Goal: Obtain resource: Download file/media

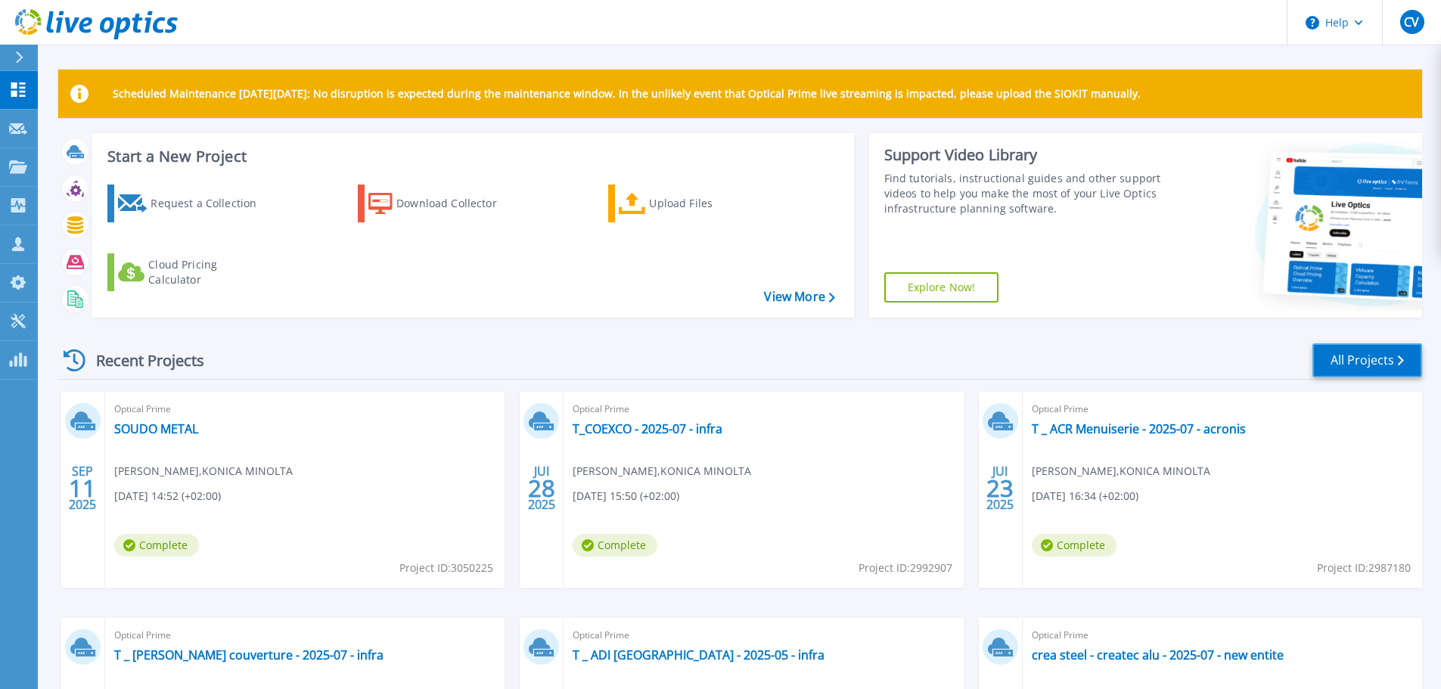
click at [1352, 361] on link "All Projects" at bounding box center [1367, 360] width 110 height 34
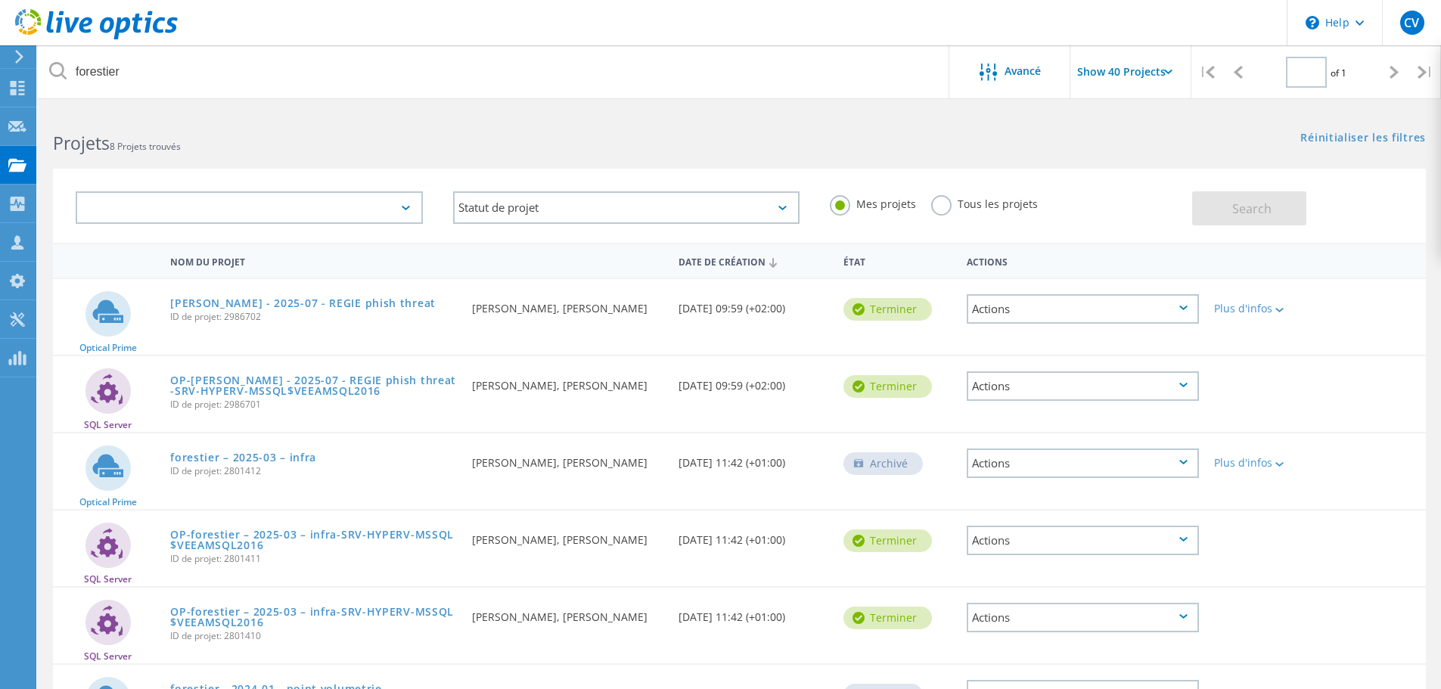
type input "1"
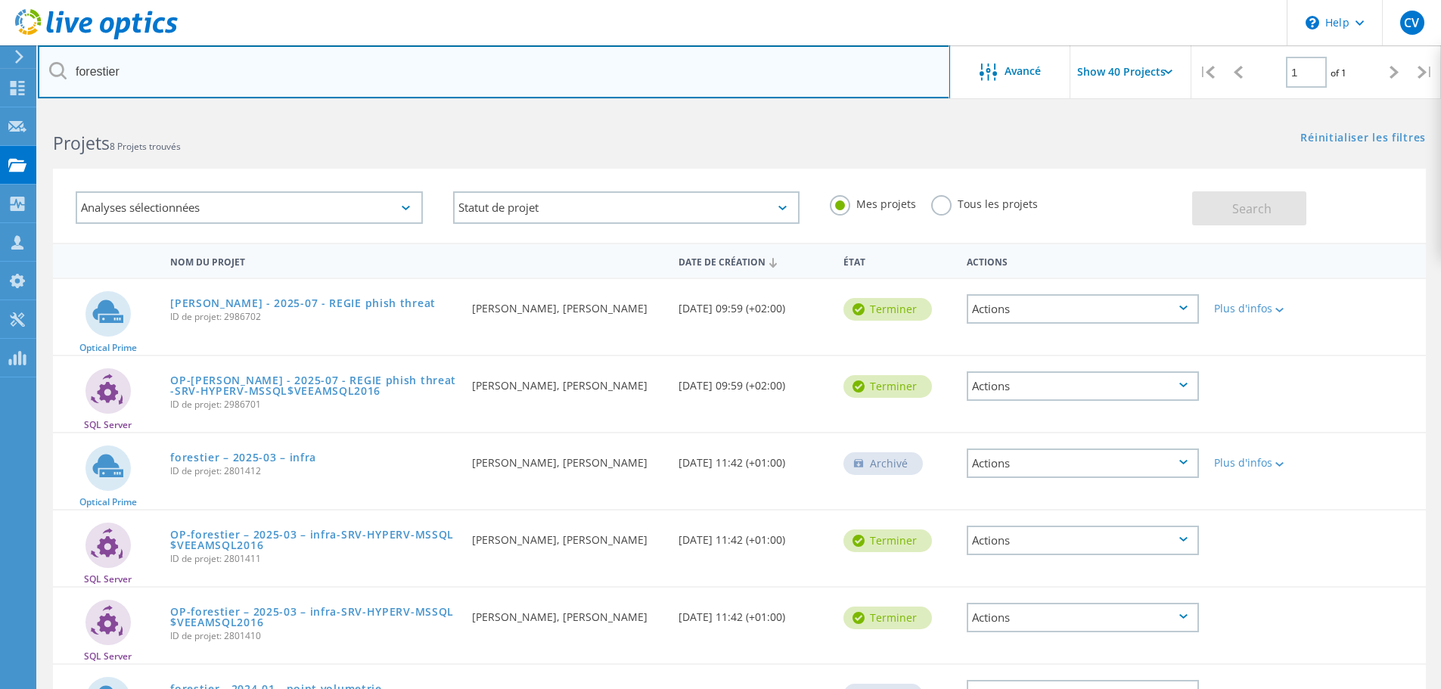
click at [157, 67] on input "forestier" at bounding box center [494, 71] width 912 height 53
drag, startPoint x: 163, startPoint y: 68, endPoint x: 2, endPoint y: 46, distance: 162.6
click at [2, 110] on div "\n Help Explore Helpful Articles Contact Support CV Partenaire [PERSON_NAME] [P…" at bounding box center [720, 535] width 1441 height 850
type input "f"
type input "aumale"
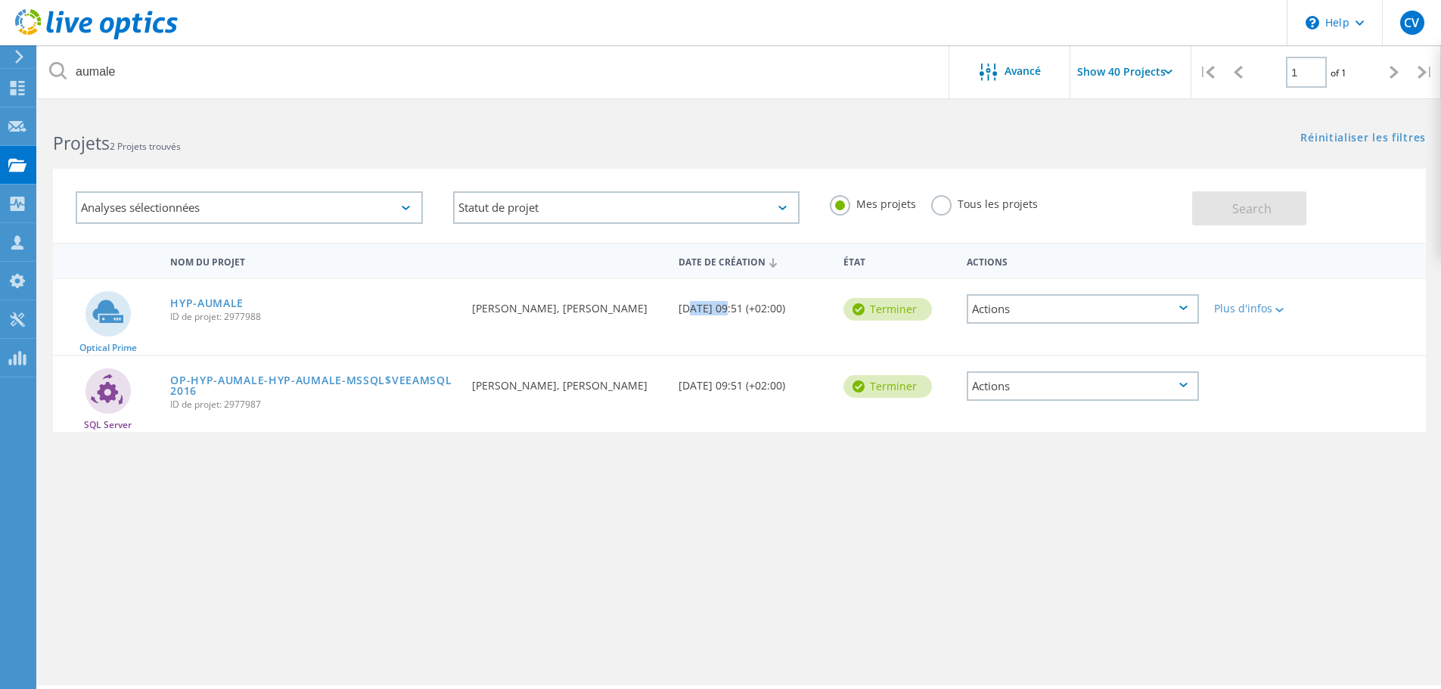
drag, startPoint x: 685, startPoint y: 307, endPoint x: 725, endPoint y: 308, distance: 40.1
click at [725, 308] on div "Date de création [DATE] 09:51 (+02:00)" at bounding box center [753, 304] width 165 height 50
click at [743, 309] on div "Date de création [DATE] 09:51 (+02:00)" at bounding box center [753, 304] width 165 height 50
click at [201, 300] on link "HYP-AUMALE" at bounding box center [206, 303] width 73 height 11
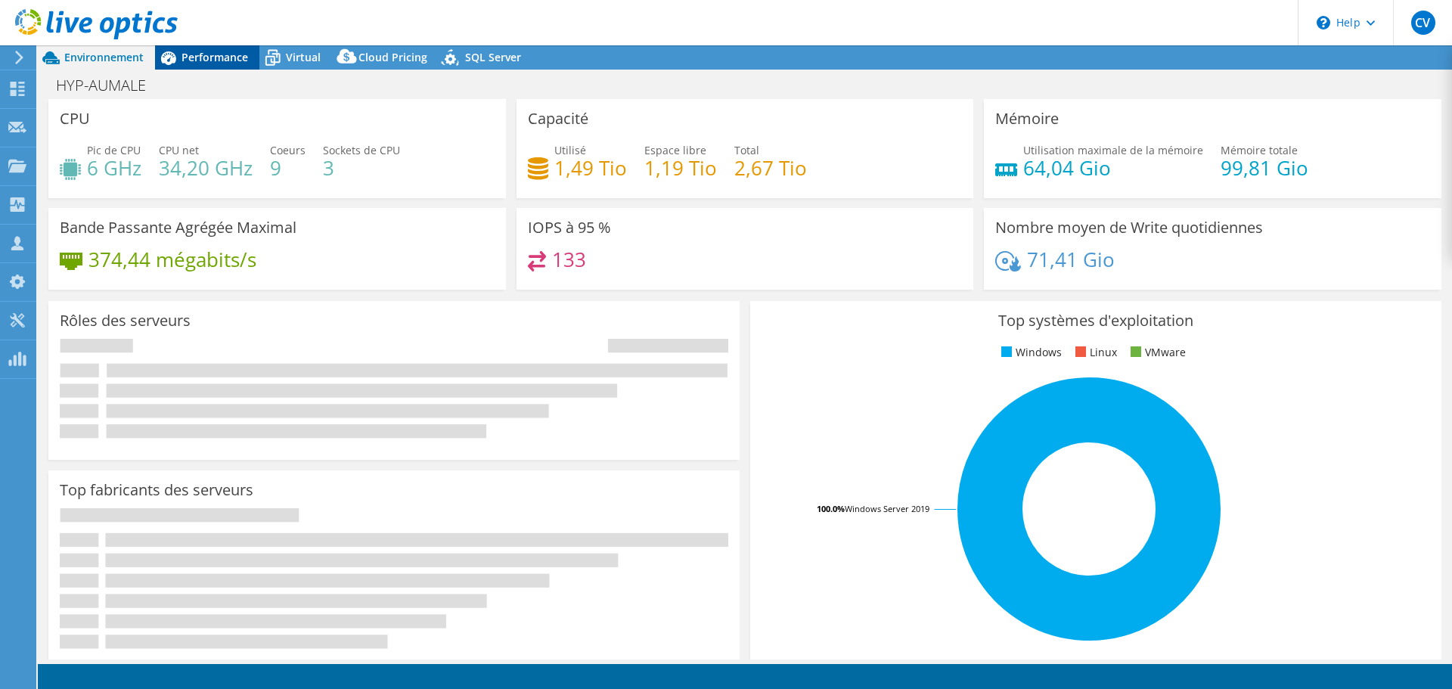
click at [199, 60] on span "Performance" at bounding box center [215, 57] width 67 height 14
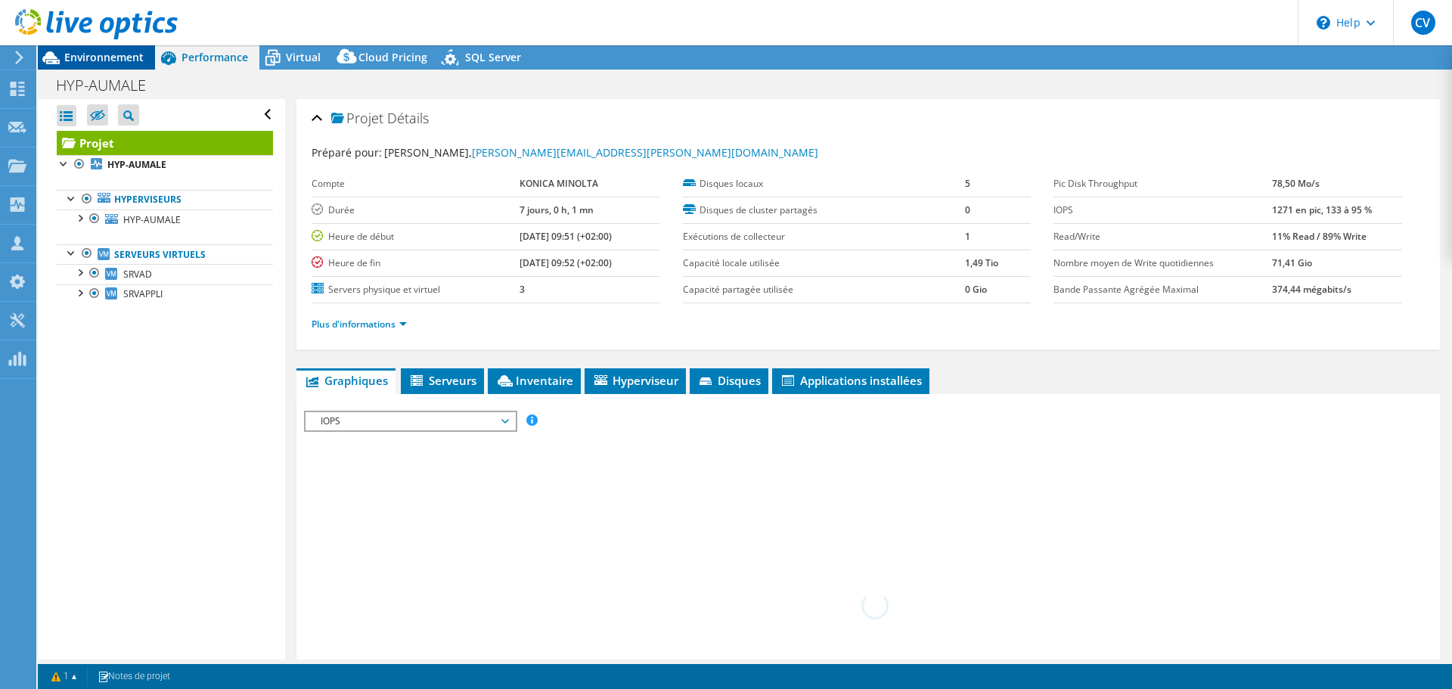
click at [110, 61] on span "Environnement" at bounding box center [103, 57] width 79 height 14
click at [231, 52] on span "Performance" at bounding box center [215, 57] width 67 height 14
click at [302, 57] on span "Virtual" at bounding box center [303, 57] width 35 height 14
select select "USD"
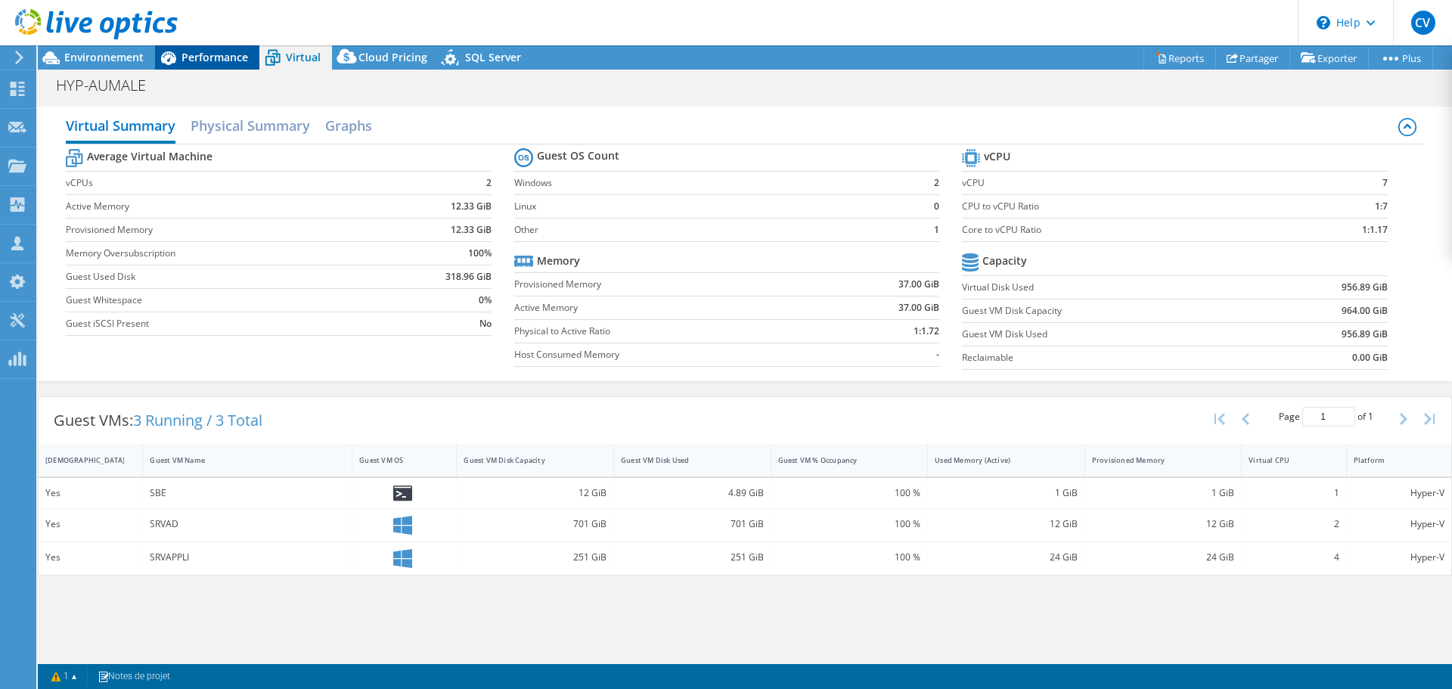
click at [219, 53] on span "Performance" at bounding box center [215, 57] width 67 height 14
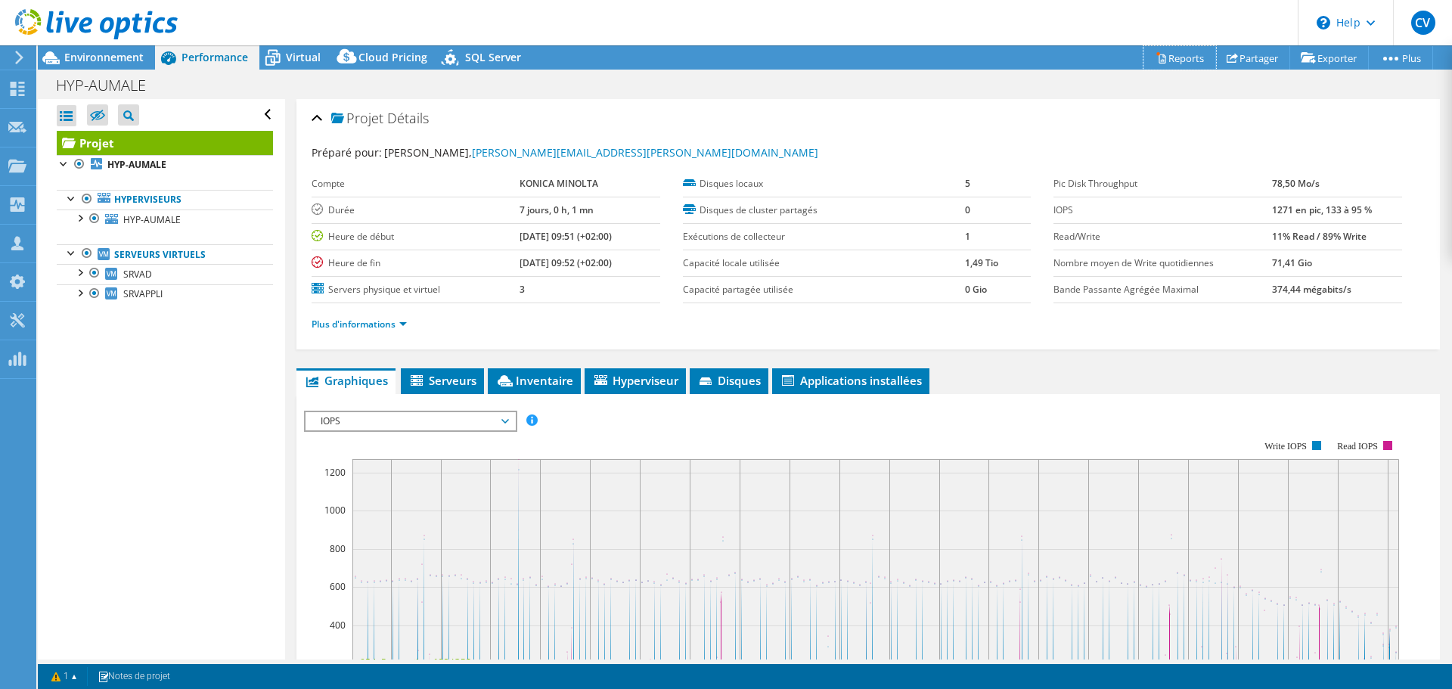
click at [1182, 58] on link "Reports" at bounding box center [1180, 57] width 73 height 23
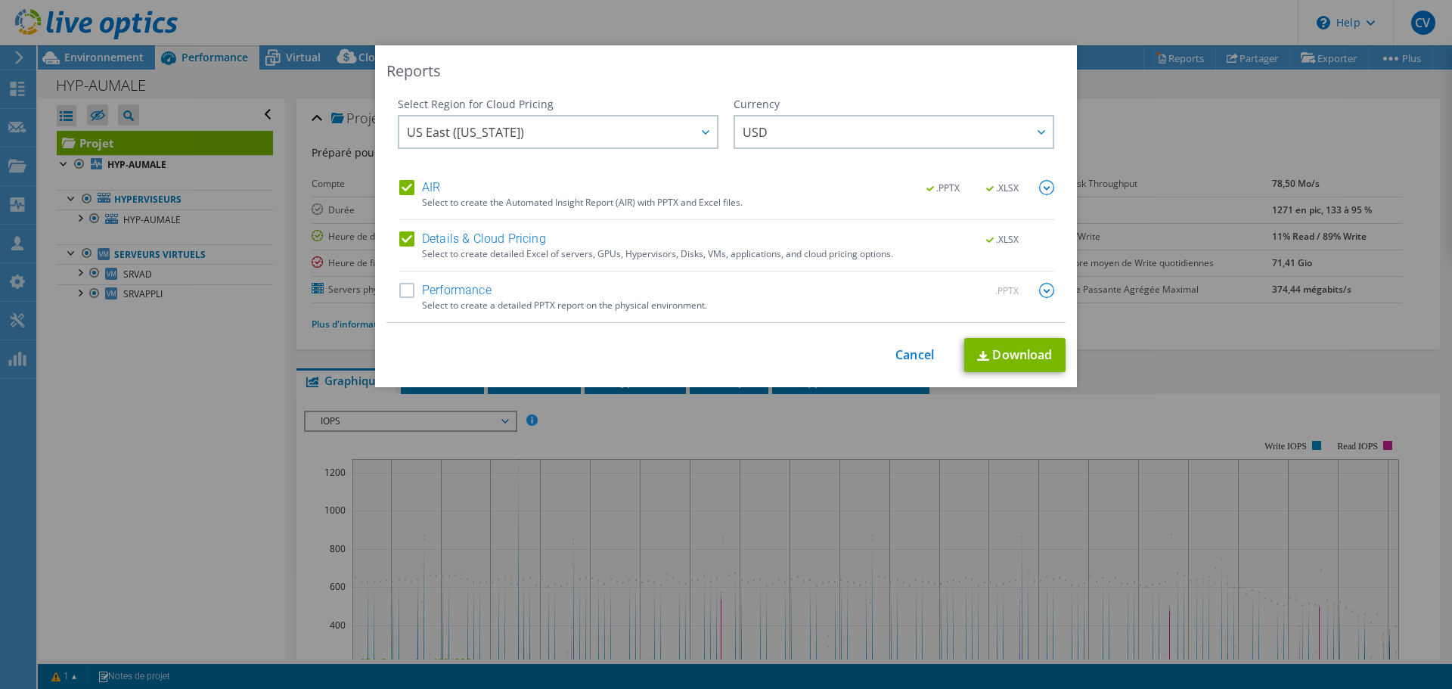
click at [411, 290] on label "Performance" at bounding box center [445, 290] width 92 height 15
click at [0, 0] on input "Performance" at bounding box center [0, 0] width 0 height 0
click at [677, 134] on span "US East ([US_STATE])" at bounding box center [562, 131] width 310 height 31
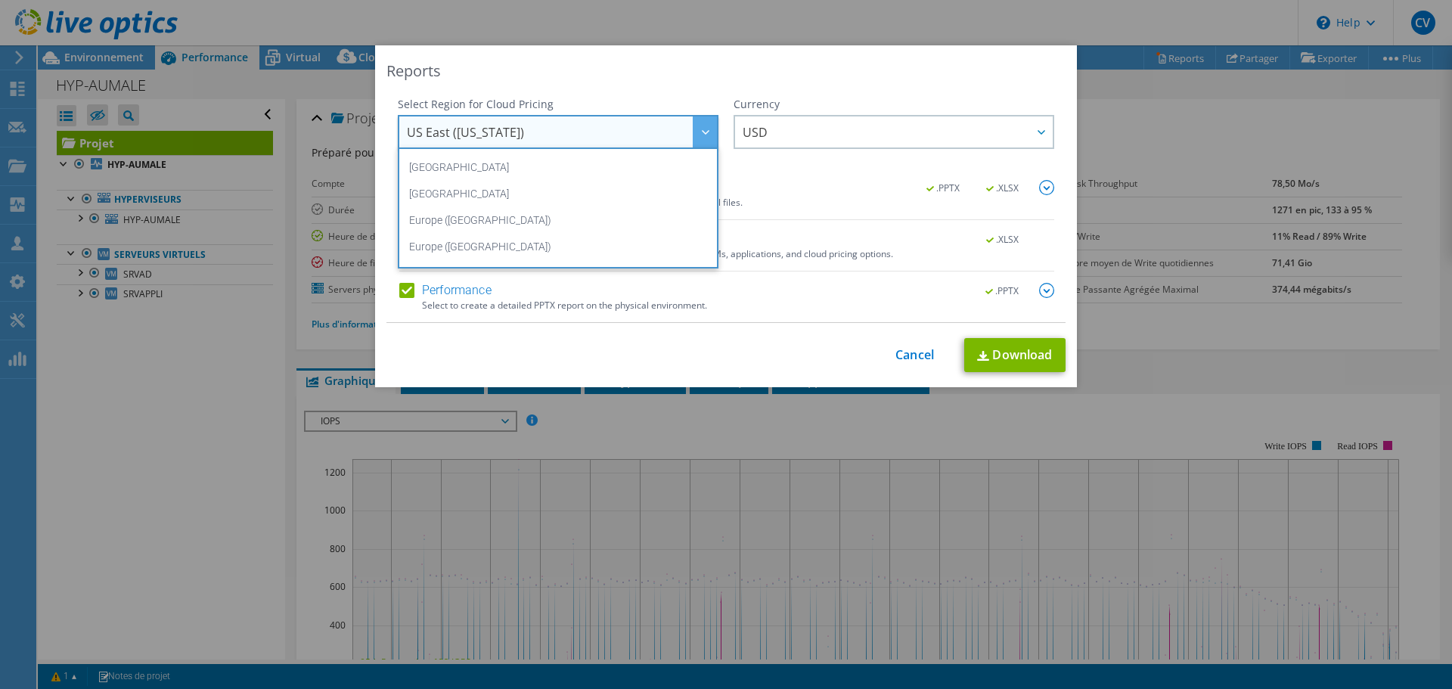
scroll to position [129, 0]
click at [582, 247] on li "Europe ([GEOGRAPHIC_DATA])" at bounding box center [558, 248] width 313 height 26
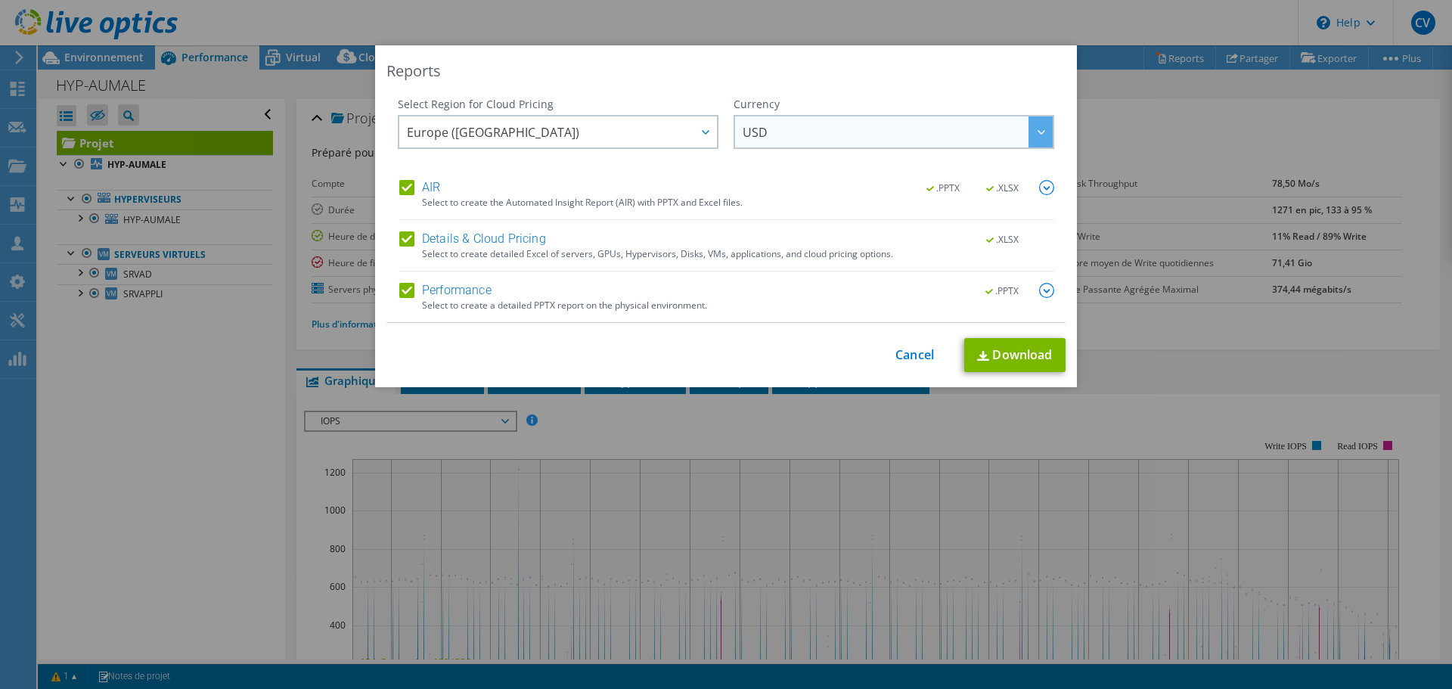
click at [938, 137] on span "USD" at bounding box center [898, 131] width 310 height 31
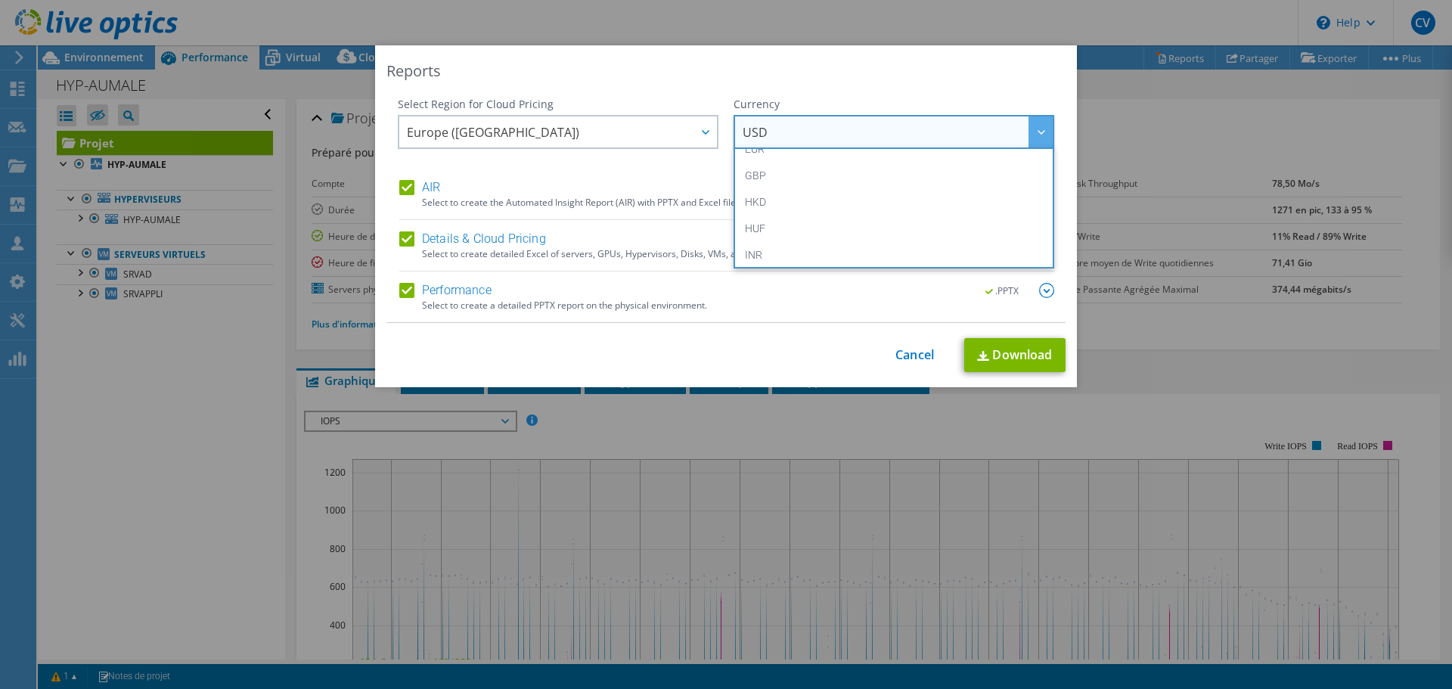
scroll to position [151, 0]
click at [912, 222] on li "EUR" at bounding box center [894, 225] width 313 height 26
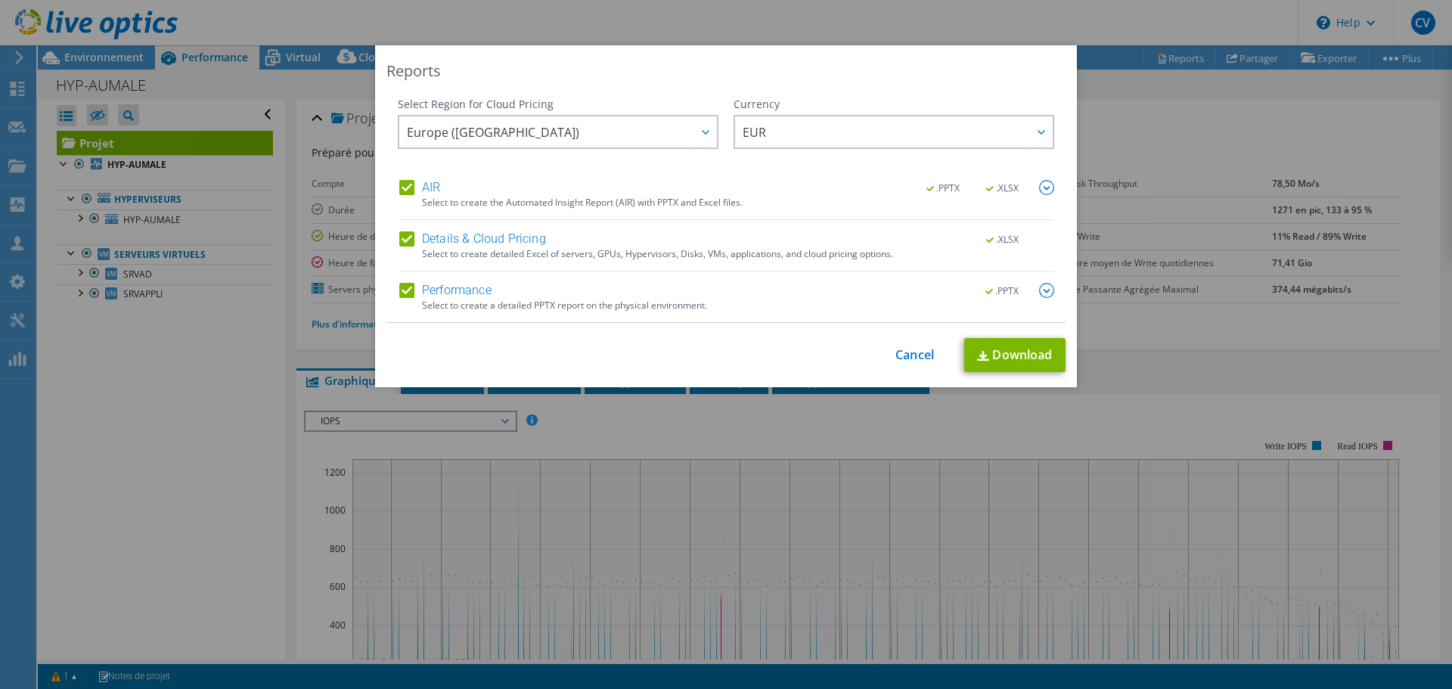
click at [1039, 291] on img at bounding box center [1046, 290] width 15 height 15
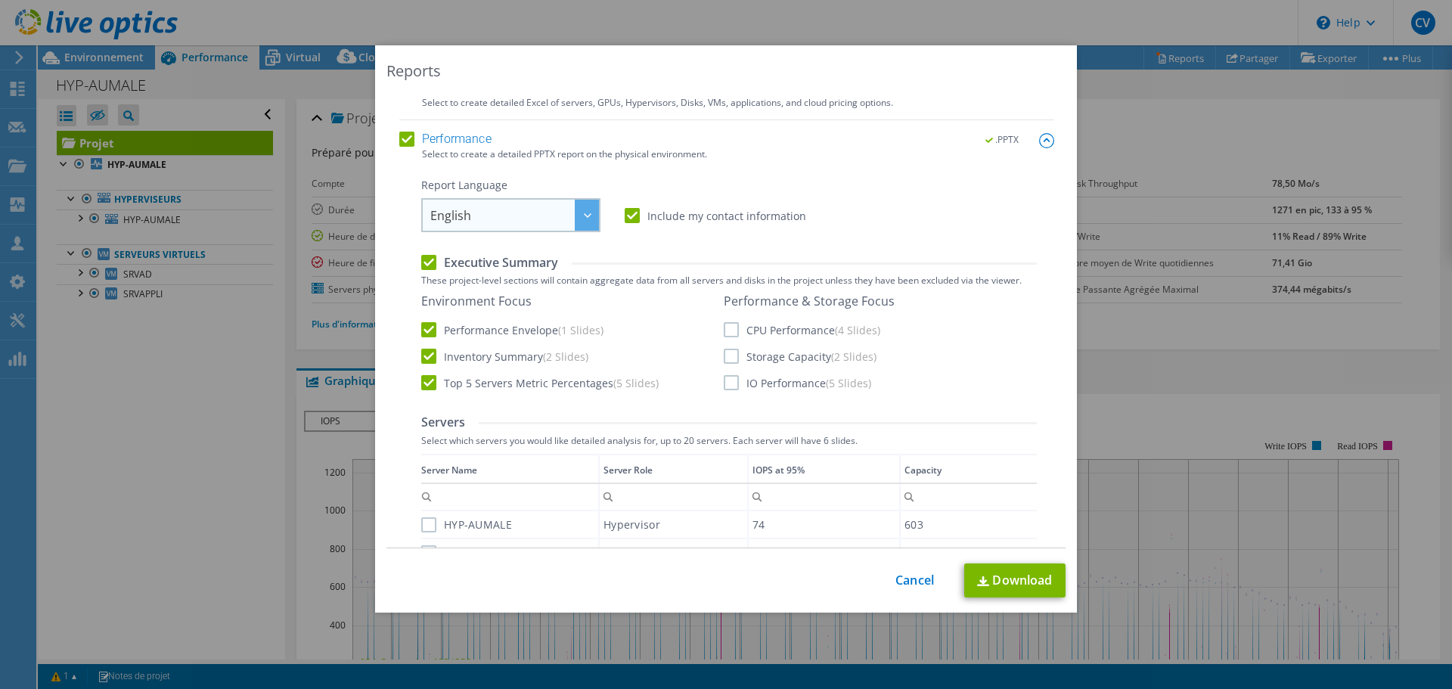
click at [561, 219] on span "English" at bounding box center [514, 215] width 169 height 31
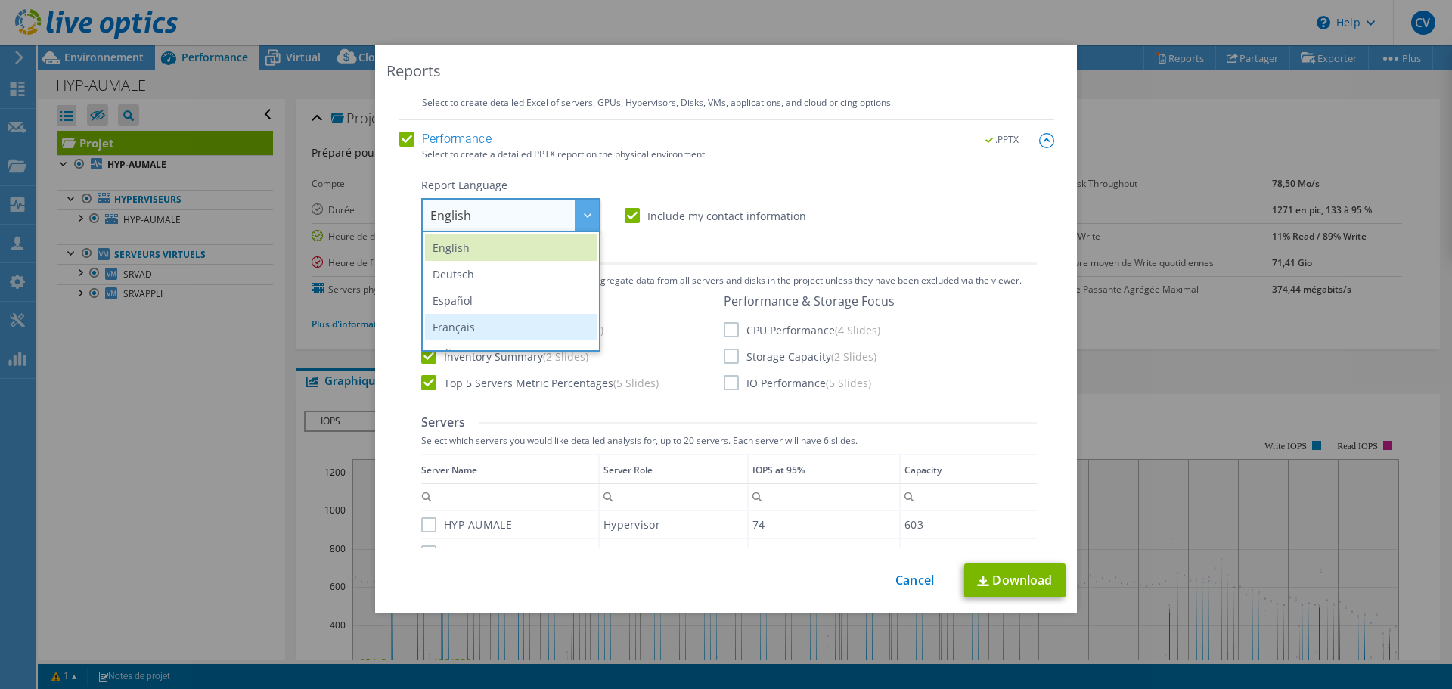
click at [504, 325] on li "Français" at bounding box center [511, 327] width 172 height 26
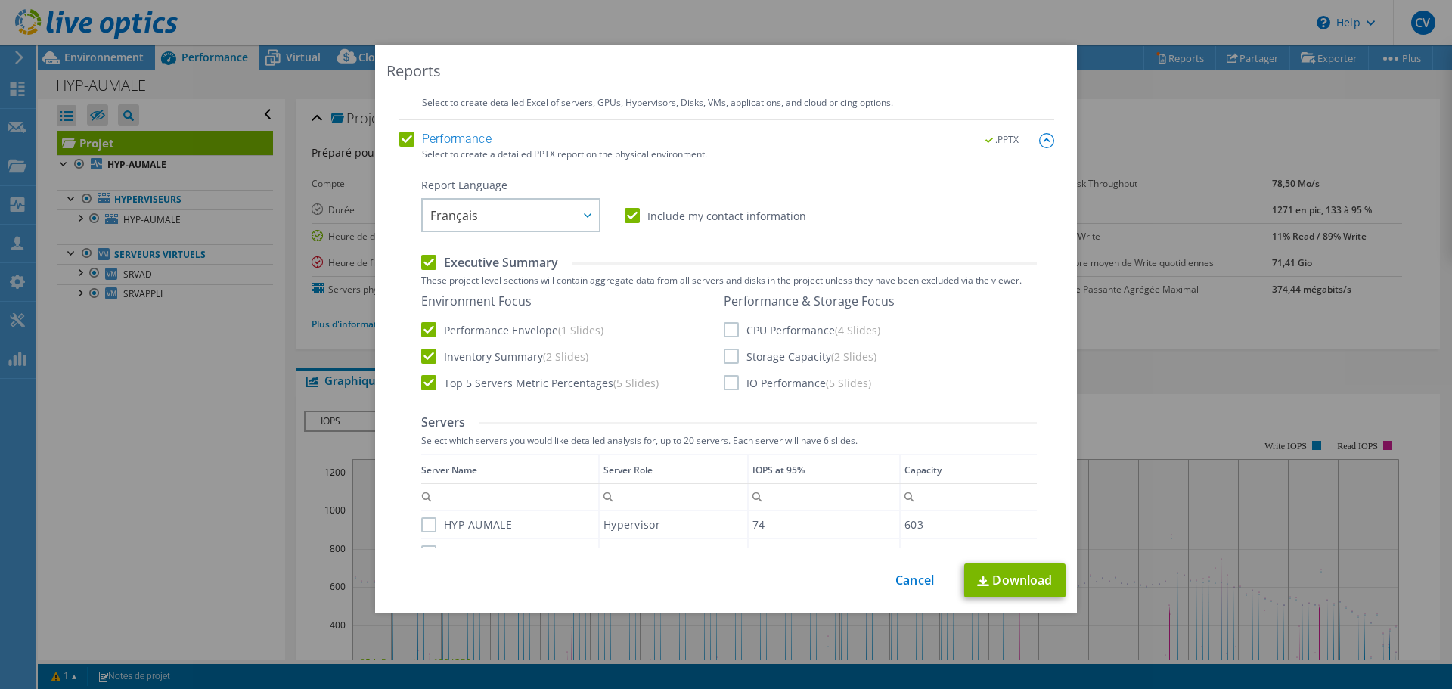
click at [724, 325] on label "CPU Performance (4 Slides)" at bounding box center [802, 329] width 157 height 15
click at [0, 0] on input "CPU Performance (4 Slides)" at bounding box center [0, 0] width 0 height 0
click at [724, 360] on label "Storage Capacity (2 Slides)" at bounding box center [800, 356] width 153 height 15
click at [0, 0] on input "Storage Capacity (2 Slides)" at bounding box center [0, 0] width 0 height 0
click at [724, 381] on label "IO Performance (5 Slides)" at bounding box center [798, 382] width 148 height 15
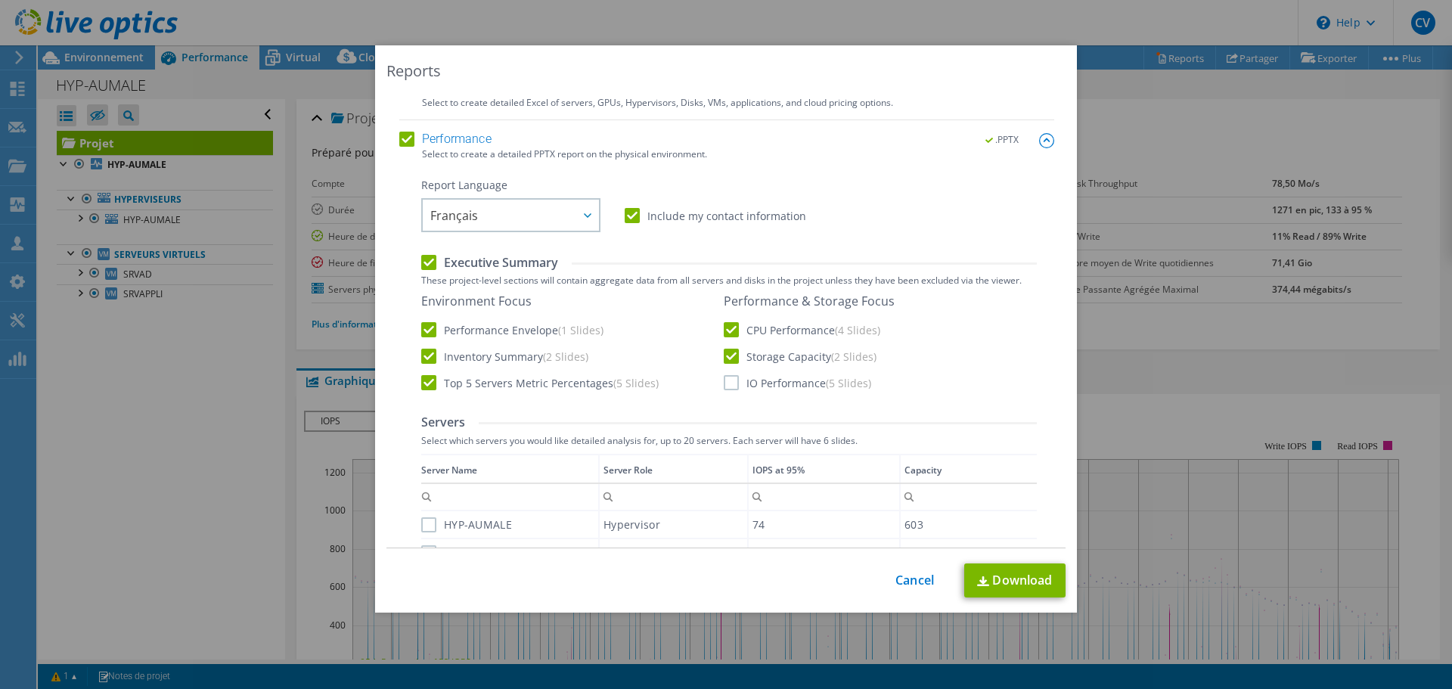
click at [0, 0] on input "IO Performance (5 Slides)" at bounding box center [0, 0] width 0 height 0
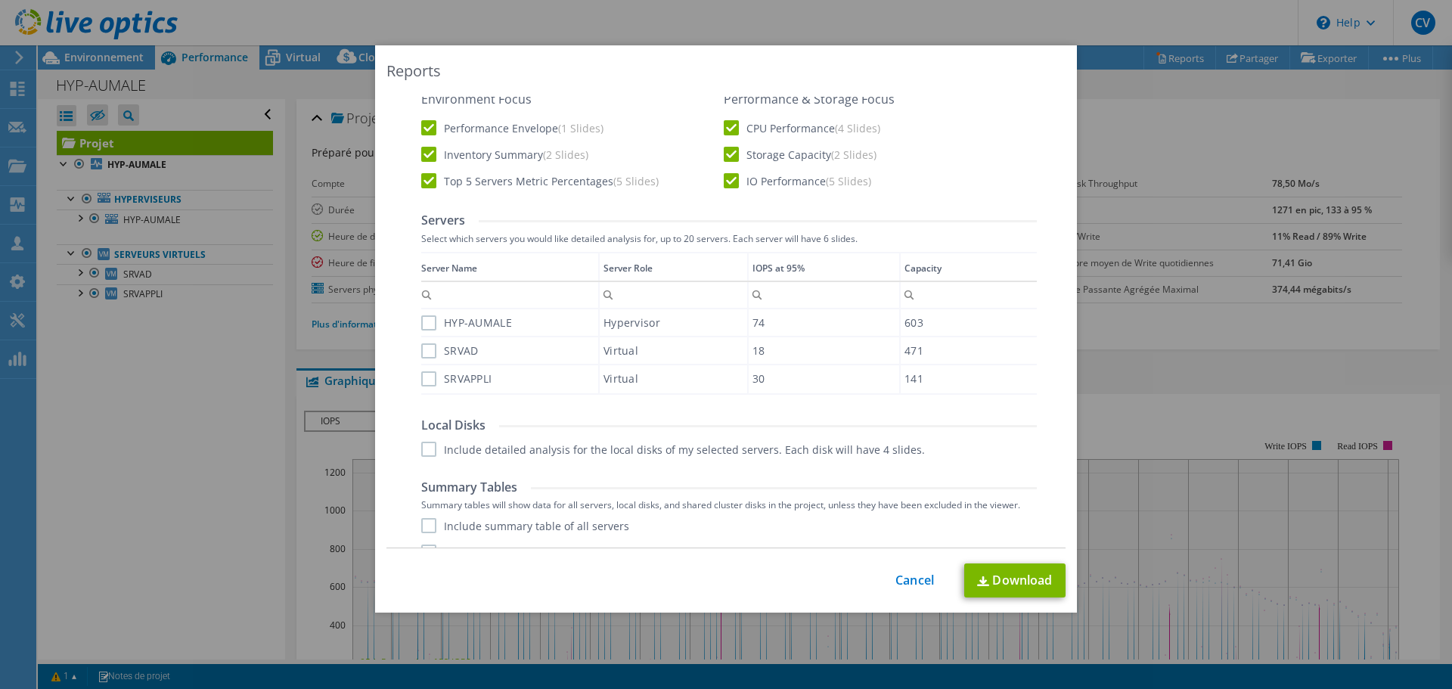
scroll to position [378, 0]
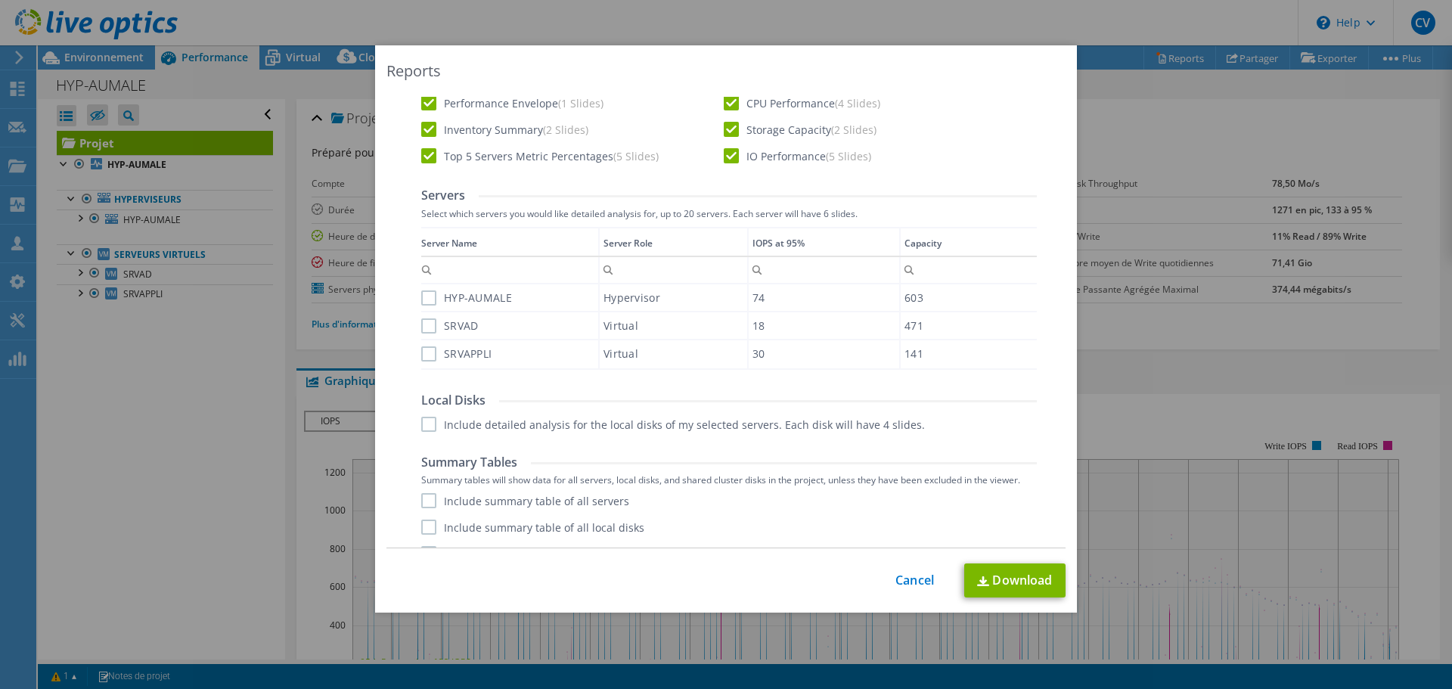
drag, startPoint x: 425, startPoint y: 297, endPoint x: 423, endPoint y: 312, distance: 14.6
click at [425, 298] on label "HYP-AUMALE" at bounding box center [466, 297] width 91 height 15
click at [0, 0] on input "HYP-AUMALE" at bounding box center [0, 0] width 0 height 0
drag, startPoint x: 422, startPoint y: 323, endPoint x: 424, endPoint y: 331, distance: 8.6
click at [423, 325] on label "SRVAD" at bounding box center [449, 325] width 57 height 15
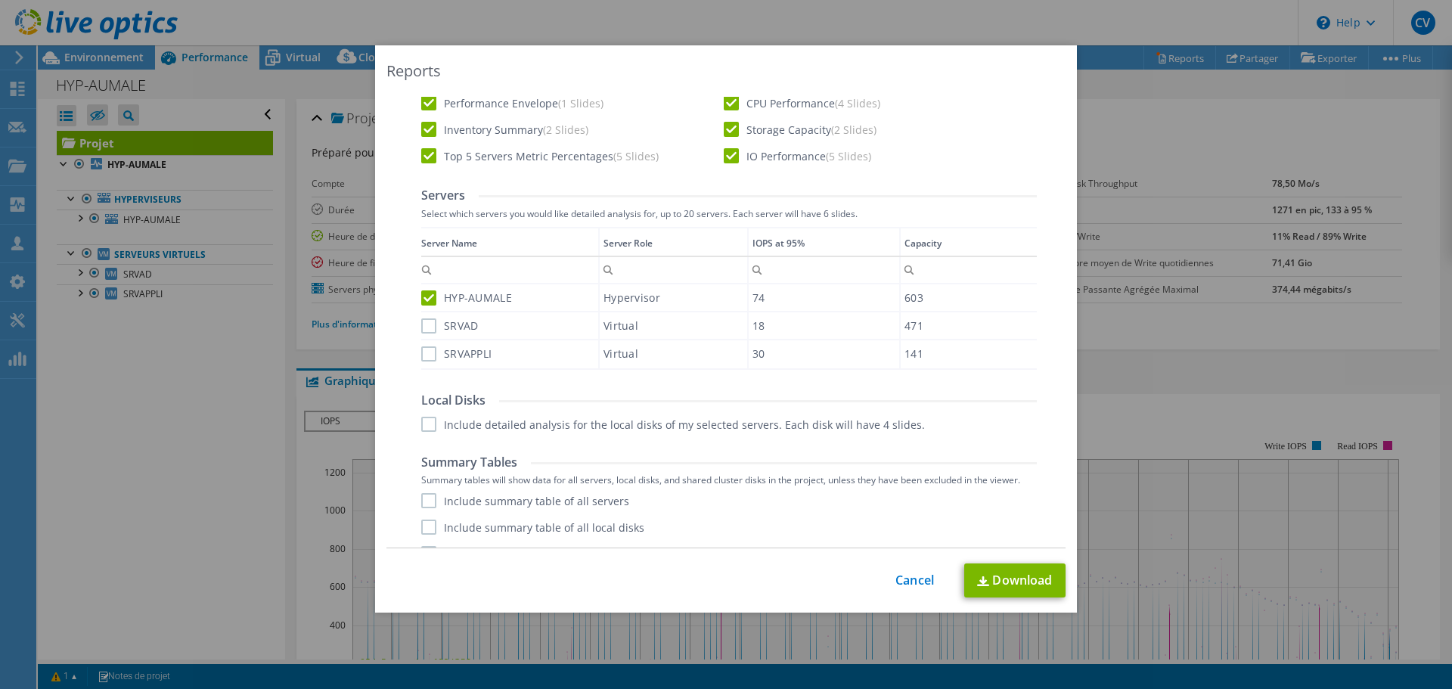
click at [0, 0] on input "SRVAD" at bounding box center [0, 0] width 0 height 0
click at [427, 353] on label "SRVAPPLI" at bounding box center [456, 353] width 70 height 15
click at [0, 0] on input "SRVAPPLI" at bounding box center [0, 0] width 0 height 0
click at [421, 427] on label "Include detailed analysis for the local disks of my selected servers. Each disk…" at bounding box center [673, 424] width 504 height 15
click at [0, 0] on input "Include detailed analysis for the local disks of my selected servers. Each disk…" at bounding box center [0, 0] width 0 height 0
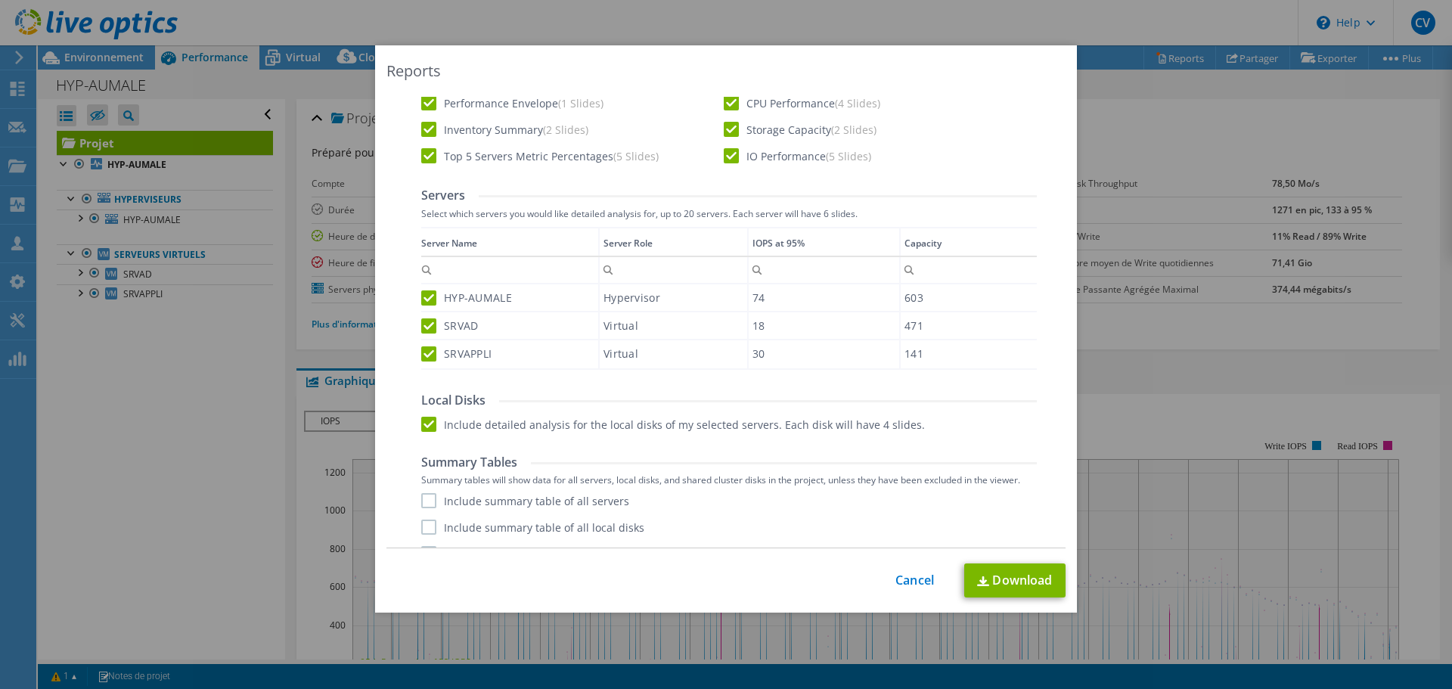
click at [422, 500] on label "Include summary table of all servers" at bounding box center [525, 500] width 208 height 15
click at [0, 0] on input "Include summary table of all servers" at bounding box center [0, 0] width 0 height 0
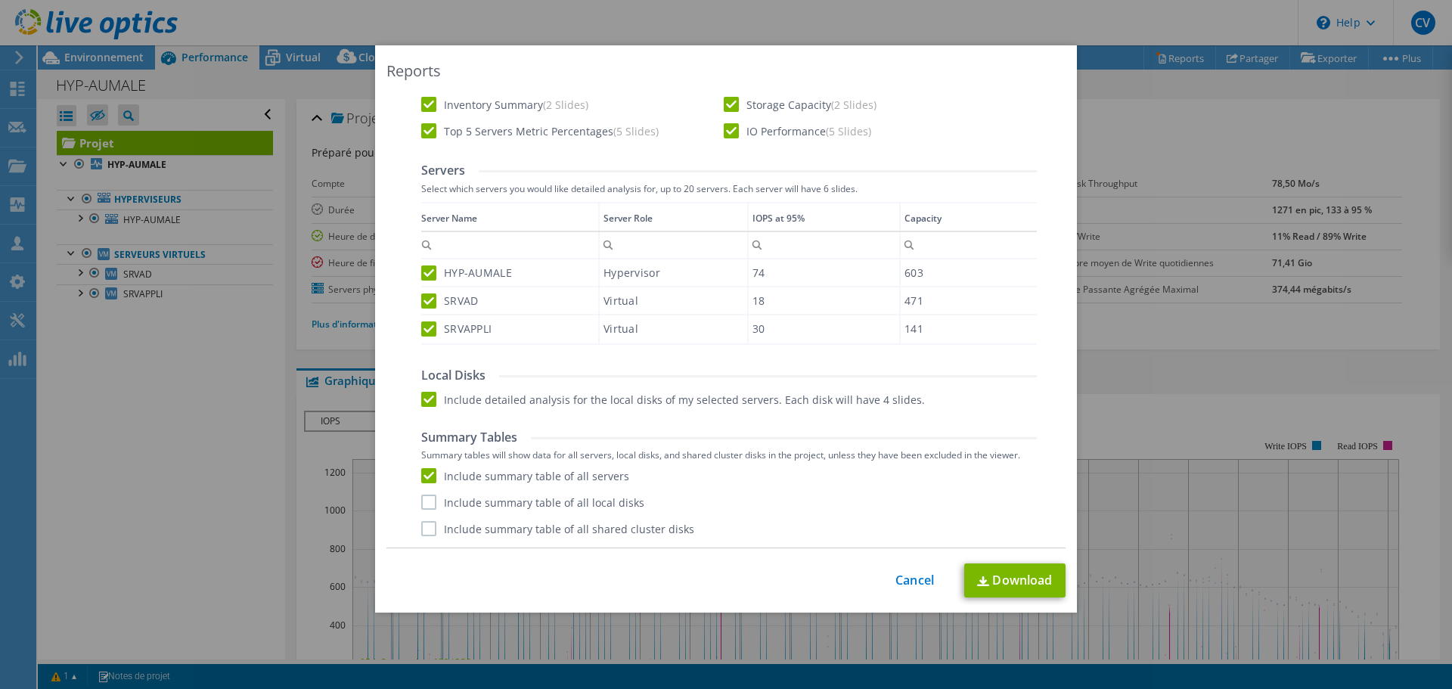
click at [423, 506] on label "Include summary table of all local disks" at bounding box center [532, 502] width 223 height 15
click at [0, 0] on input "Include summary table of all local disks" at bounding box center [0, 0] width 0 height 0
click at [426, 527] on label "Include summary table of all shared cluster disks" at bounding box center [557, 528] width 273 height 15
click at [0, 0] on input "Include summary table of all shared cluster disks" at bounding box center [0, 0] width 0 height 0
click at [989, 576] on link "Download" at bounding box center [1015, 581] width 101 height 34
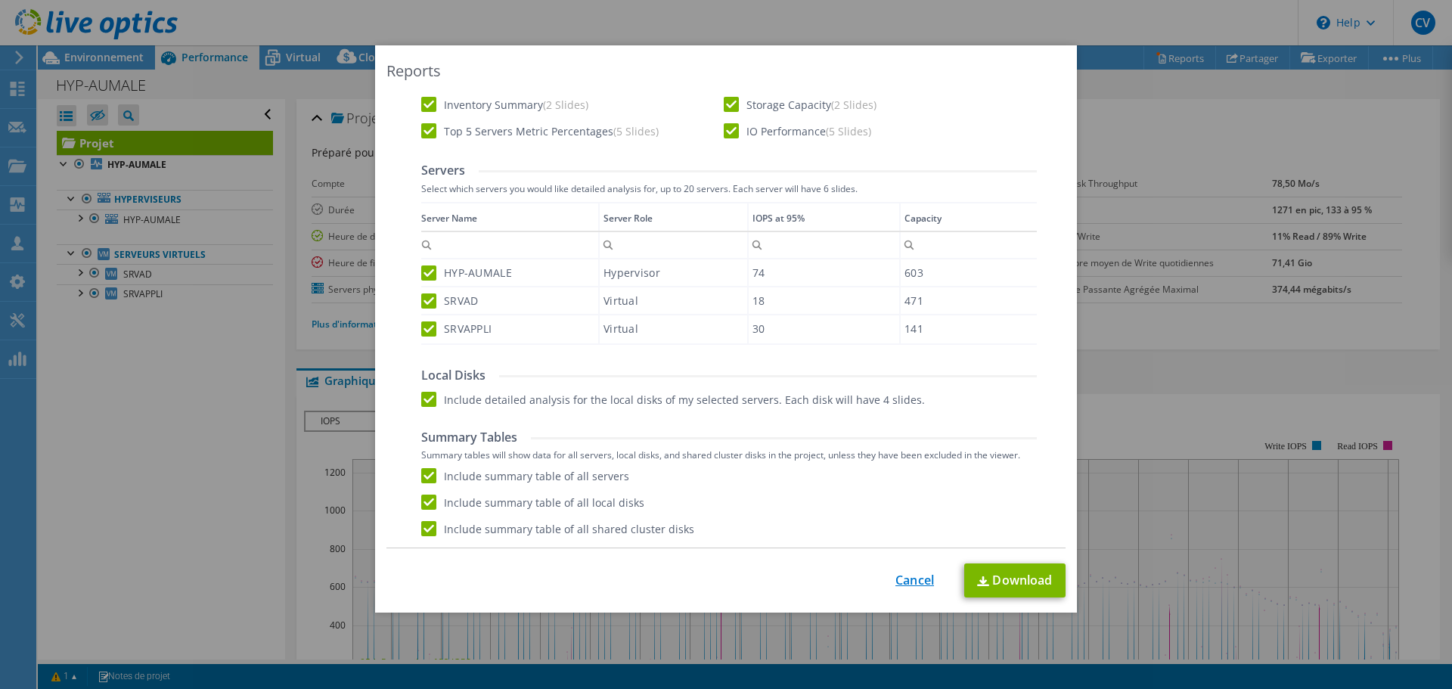
click at [901, 579] on link "Cancel" at bounding box center [915, 580] width 39 height 14
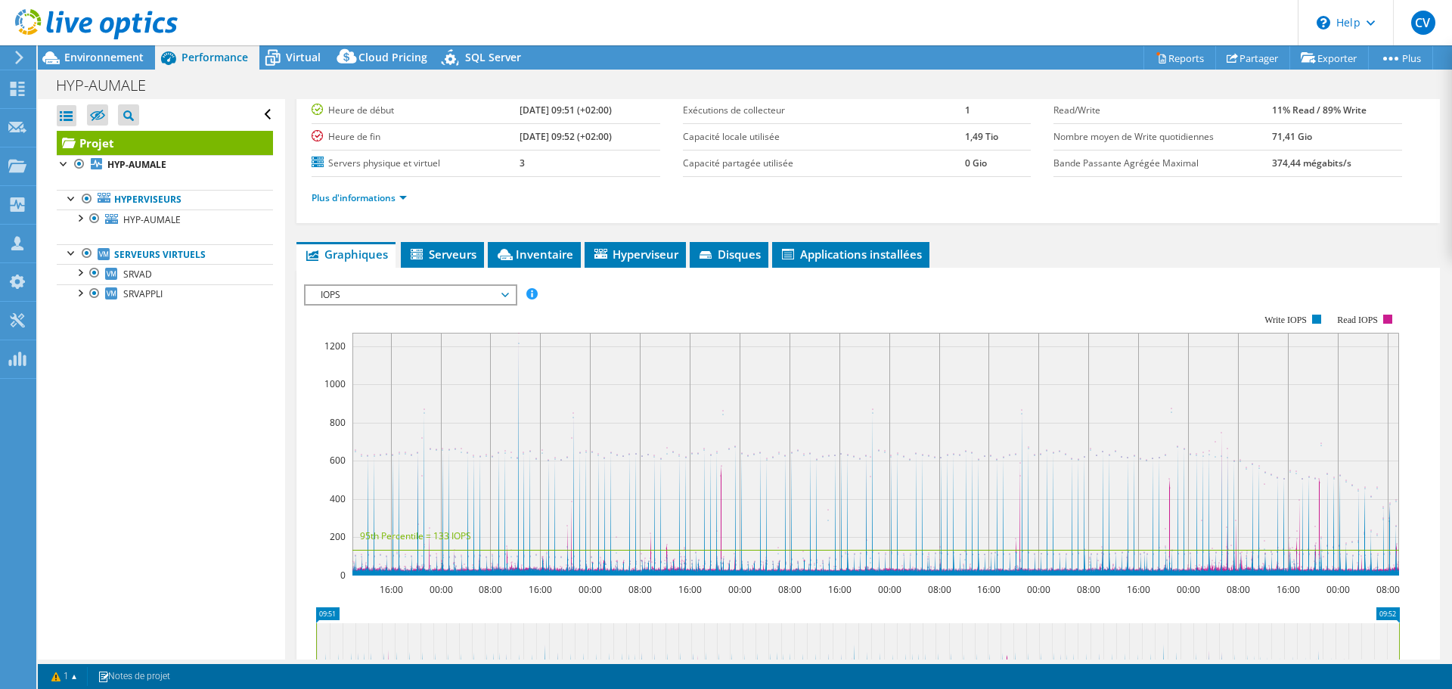
scroll to position [151, 0]
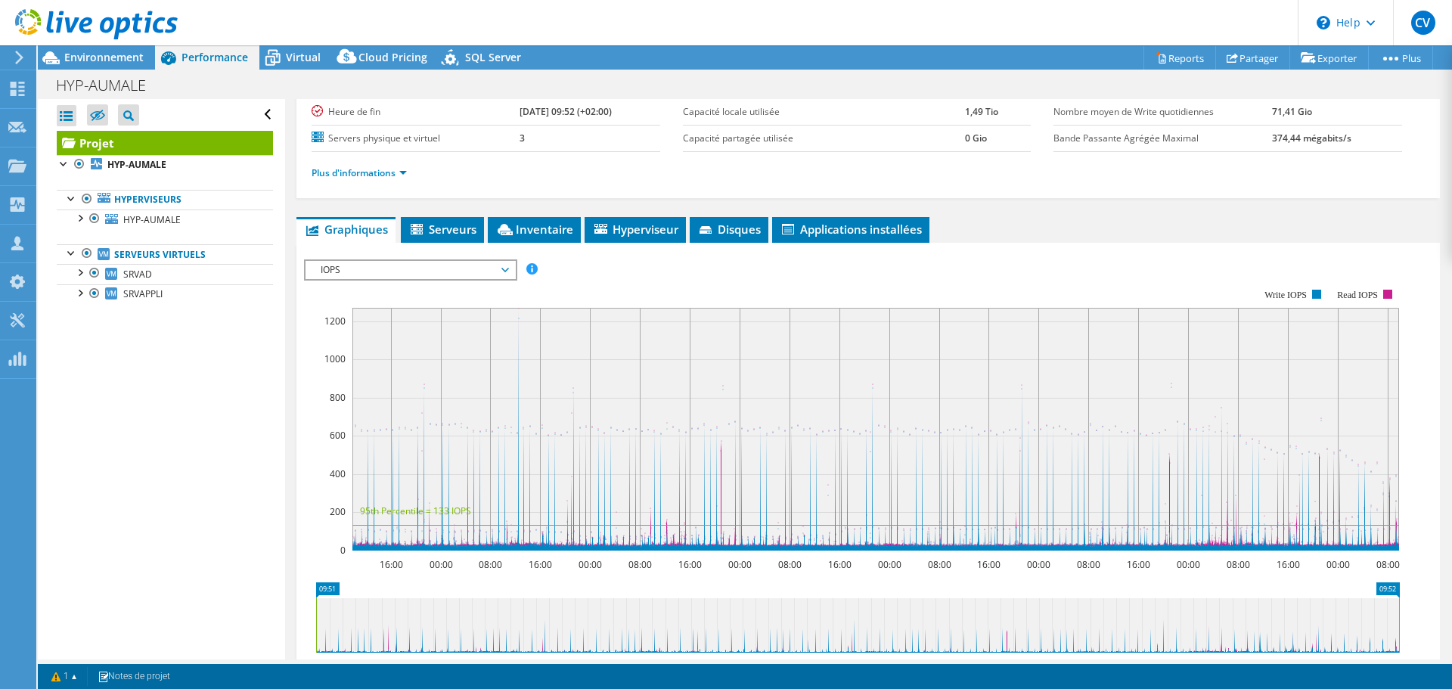
click at [290, 368] on div "Projet Détails Préparé pour: [PERSON_NAME], [PERSON_NAME][EMAIL_ADDRESS][PERSON…" at bounding box center [868, 414] width 1166 height 933
